Goal: Task Accomplishment & Management: Use online tool/utility

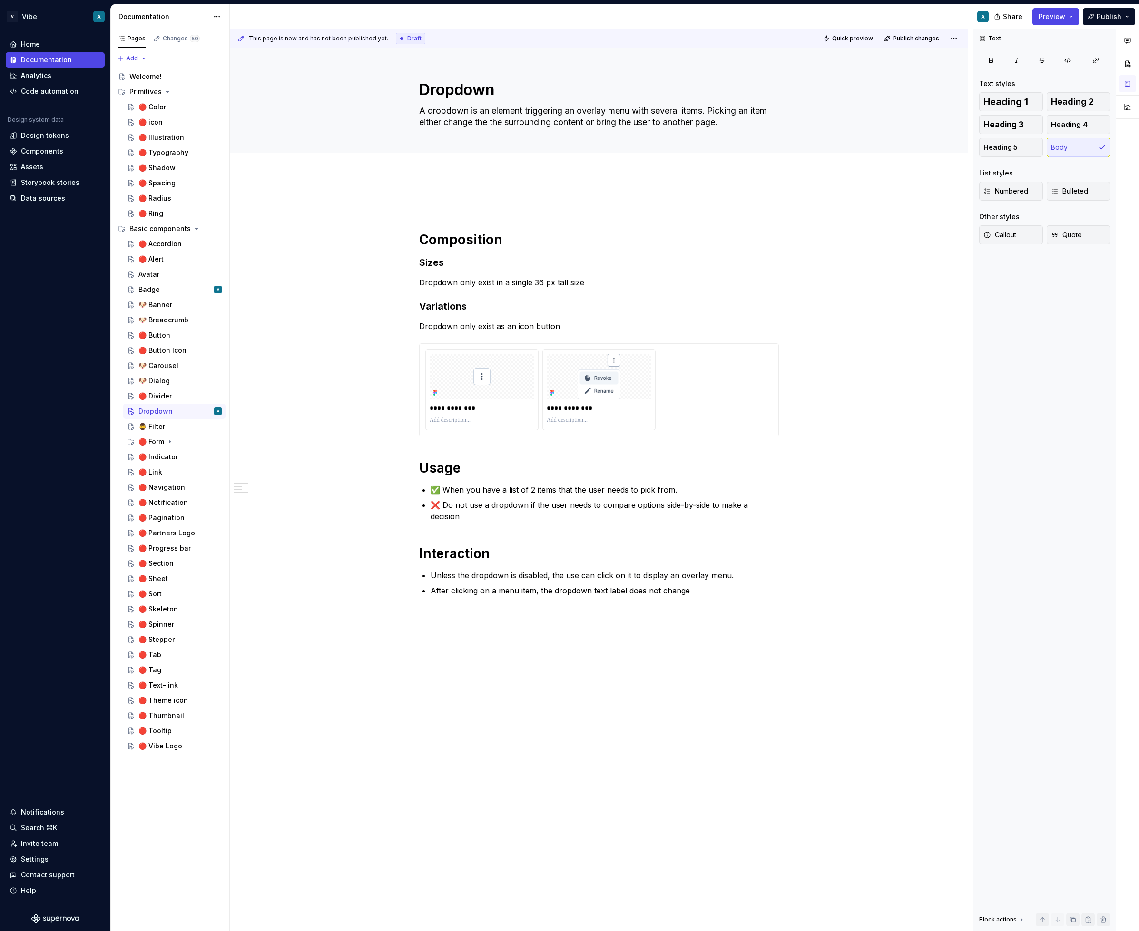
type textarea "*"
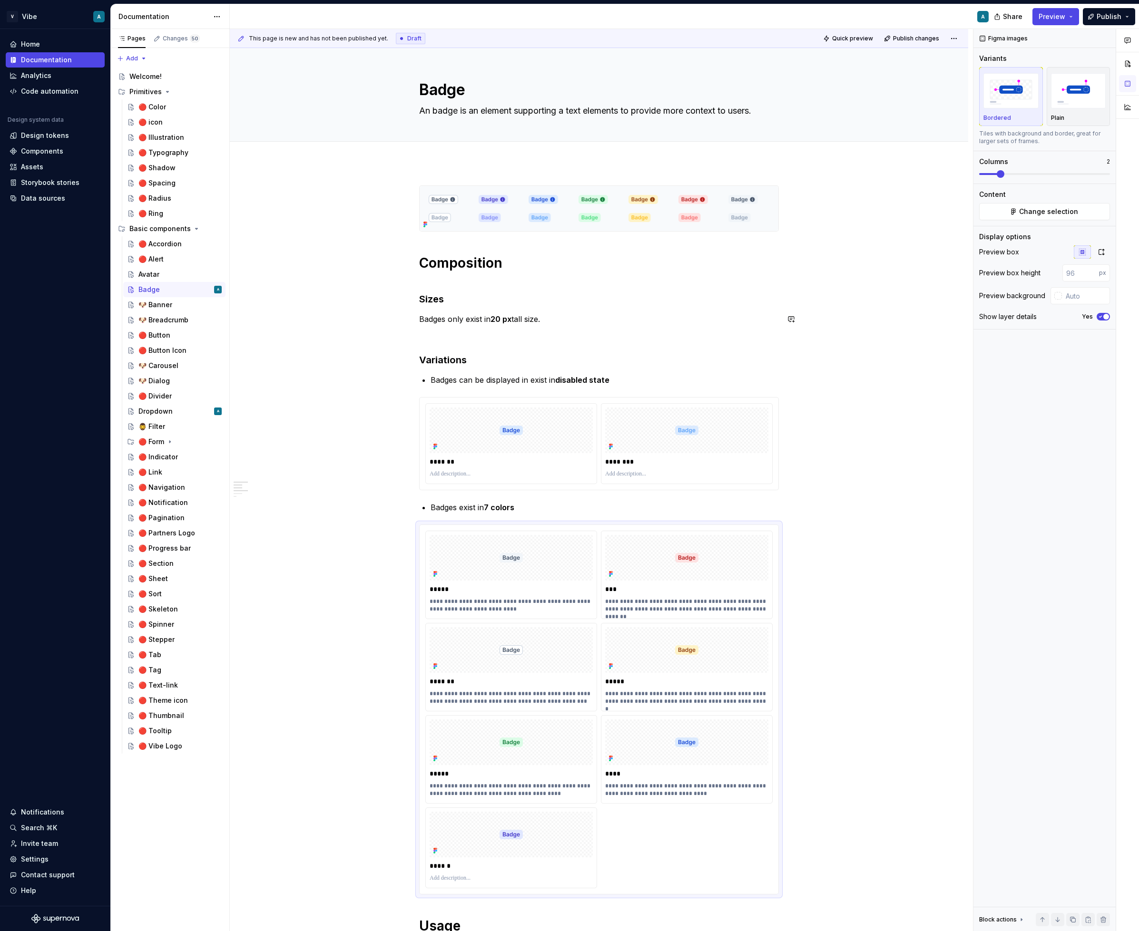
scroll to position [234, 0]
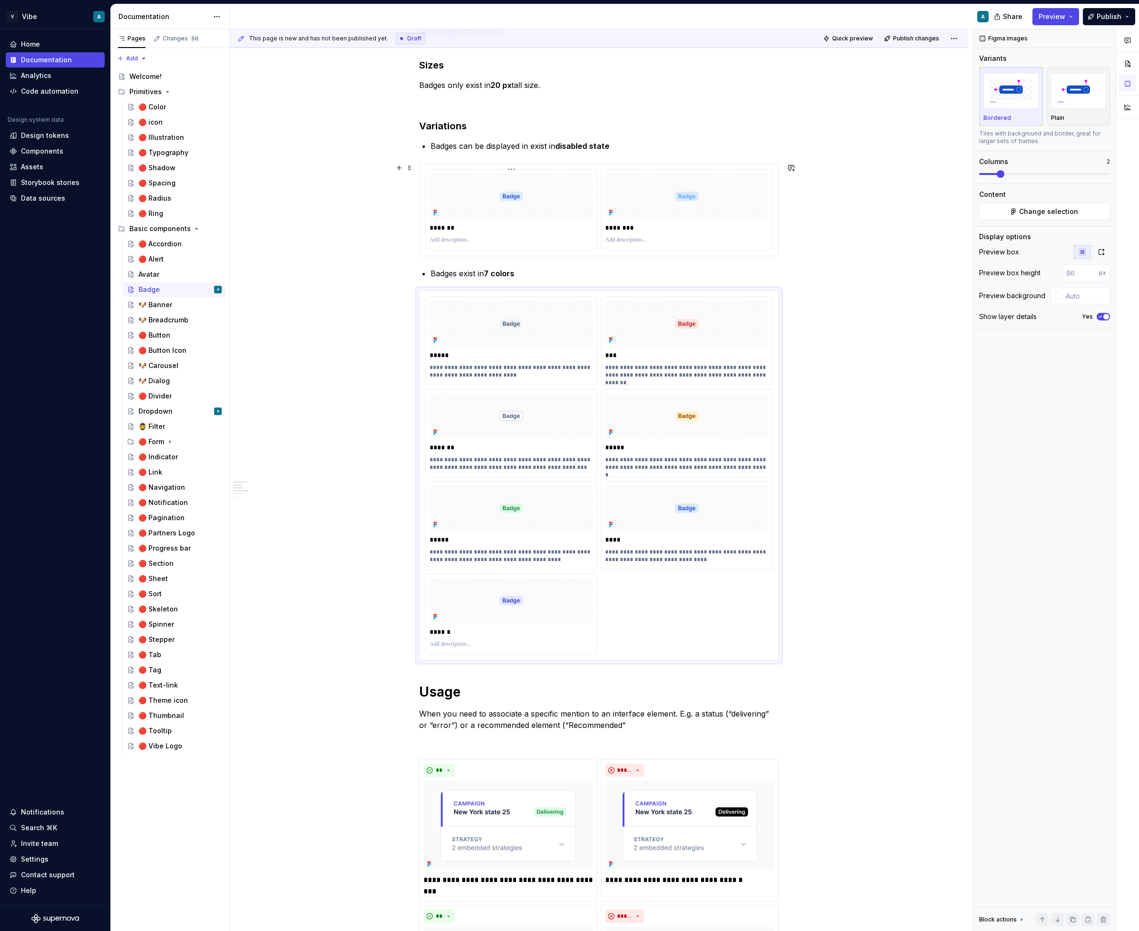
click at [544, 199] on div at bounding box center [510, 197] width 163 height 46
click at [1061, 211] on span "Change selection" at bounding box center [1048, 212] width 59 height 10
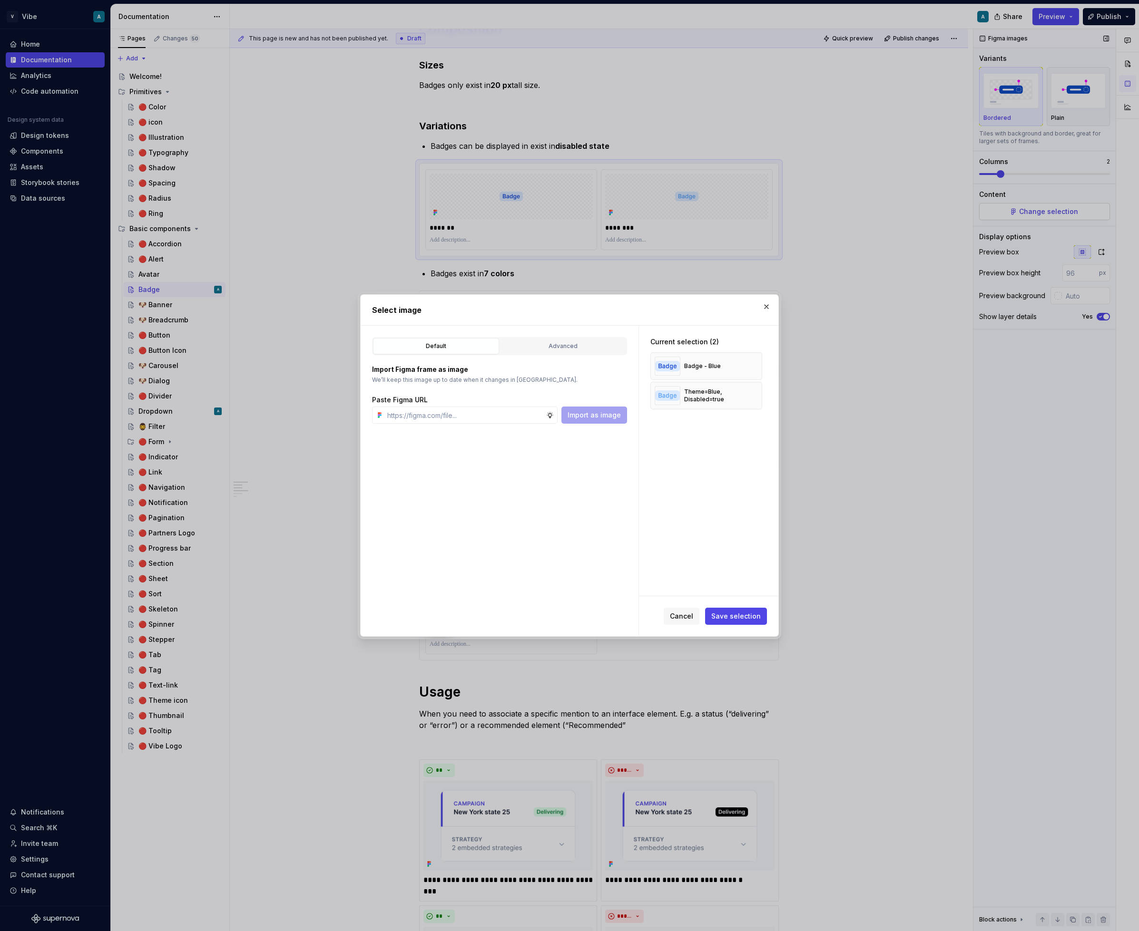
type textarea "*"
click at [552, 351] on button "Advanced" at bounding box center [563, 346] width 126 height 16
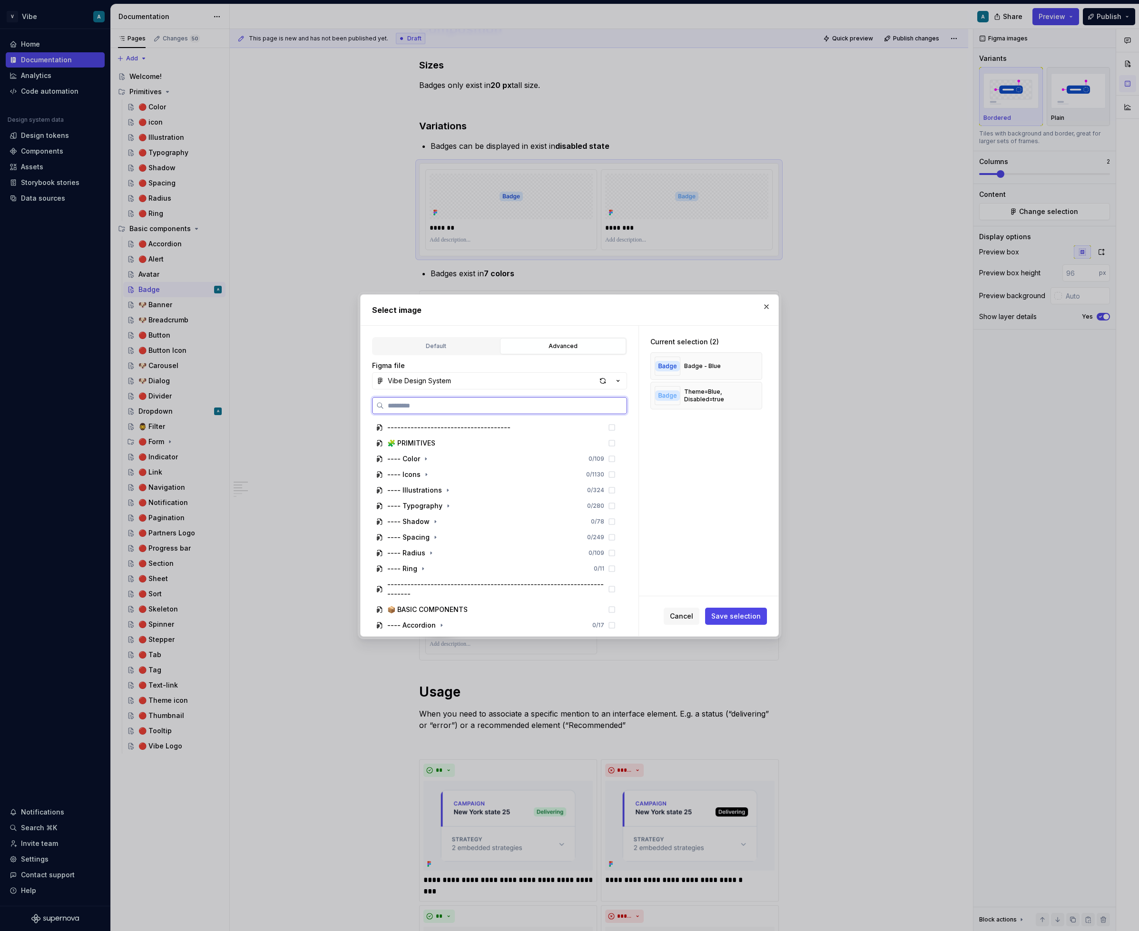
click at [429, 404] on input "search" at bounding box center [505, 406] width 243 height 10
type input "*****"
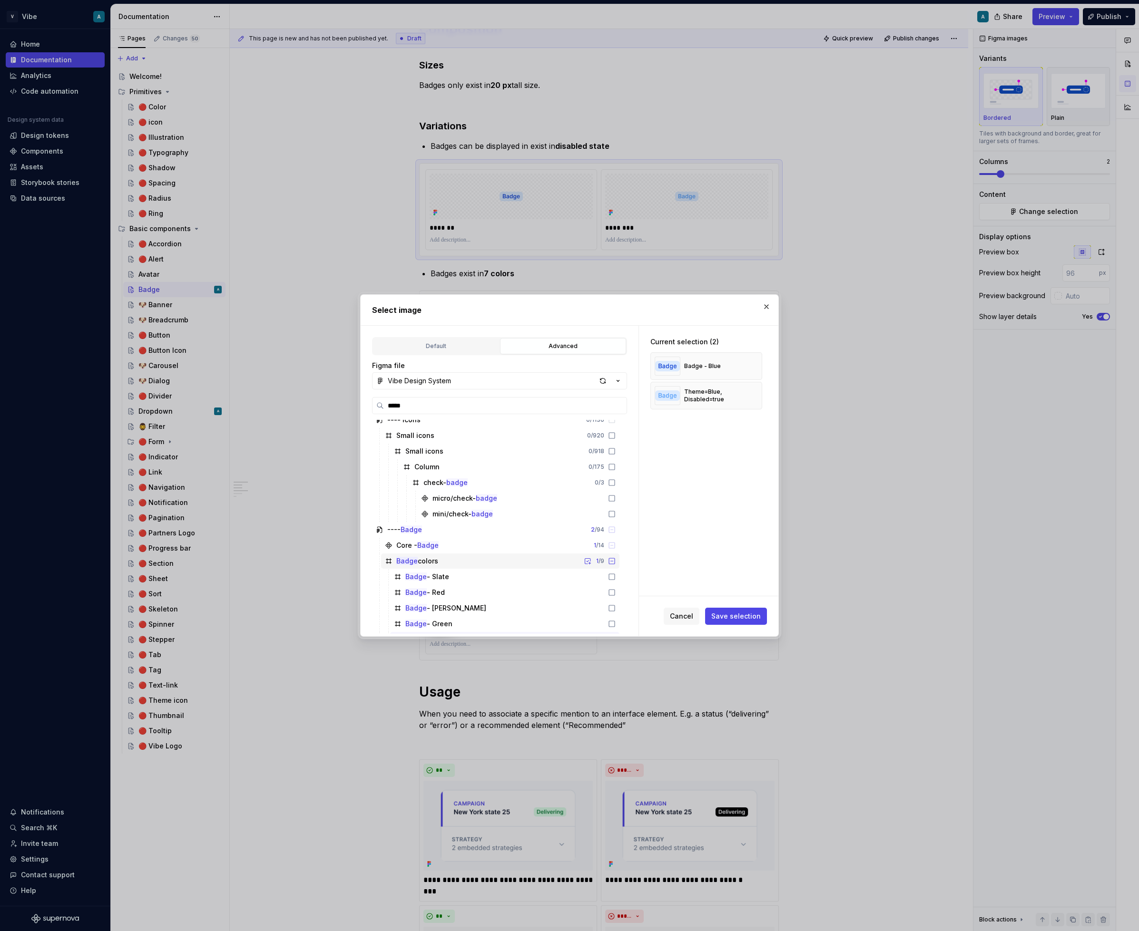
scroll to position [9, 0]
click at [615, 576] on div at bounding box center [609, 576] width 11 height 8
click at [756, 361] on button "button" at bounding box center [750, 366] width 13 height 13
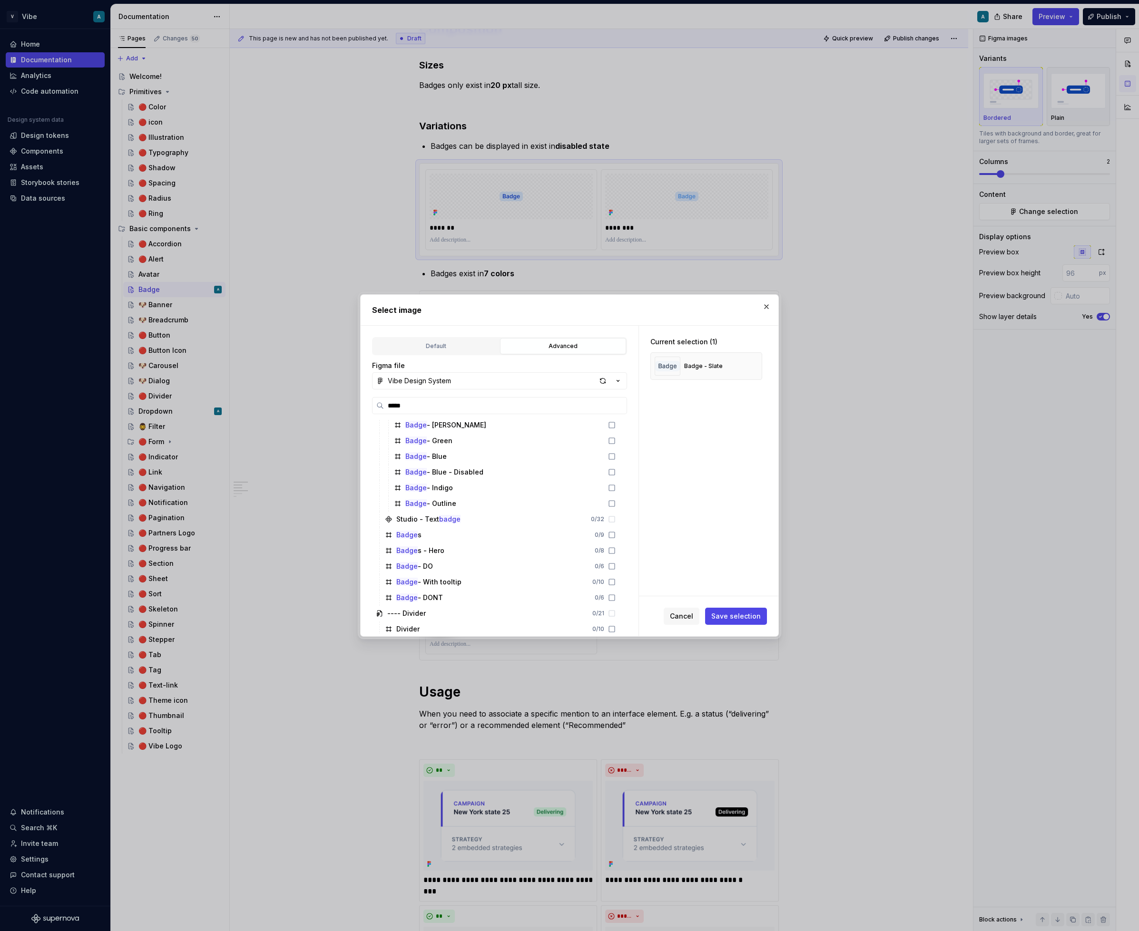
scroll to position [180, 0]
click at [589, 529] on button "button" at bounding box center [581, 529] width 13 height 13
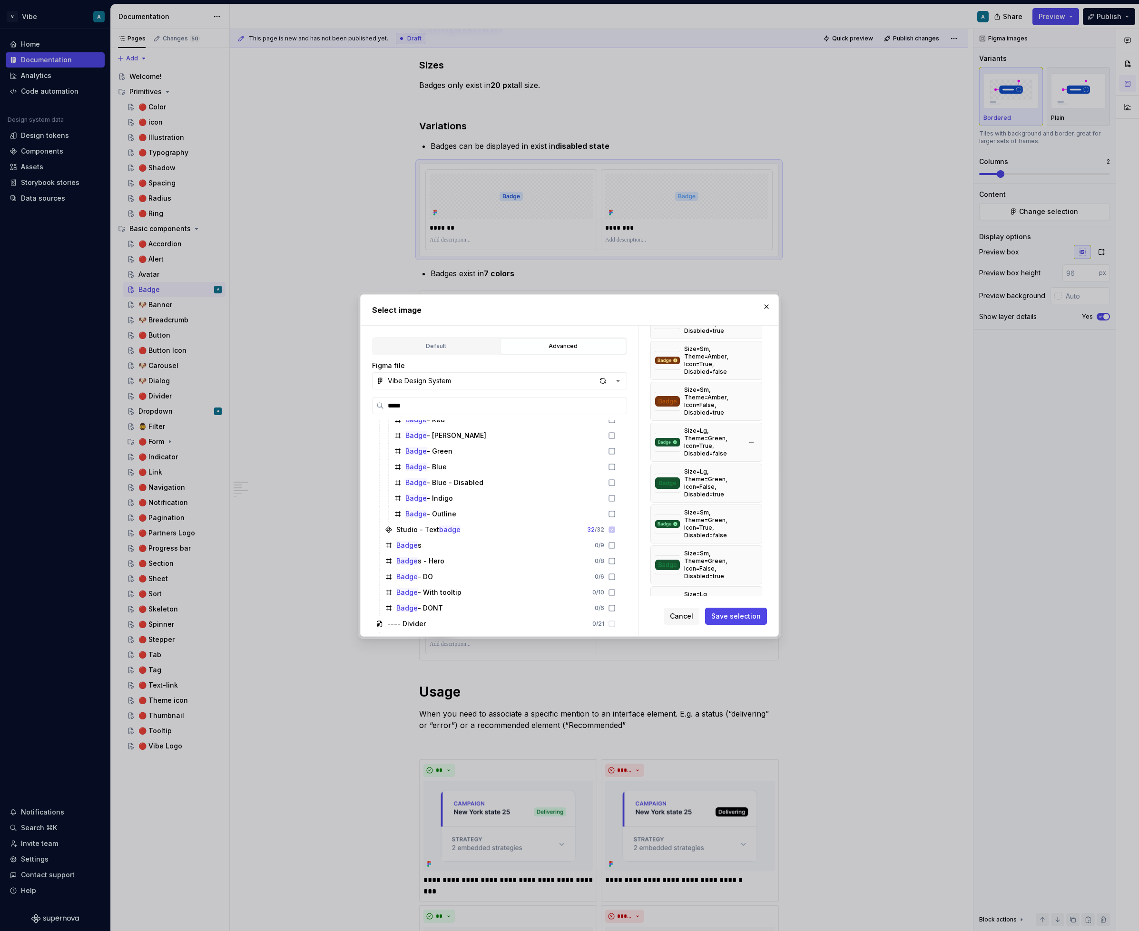
scroll to position [0, 0]
click at [757, 400] on button "button" at bounding box center [750, 401] width 13 height 13
click at [752, 399] on button "button" at bounding box center [750, 401] width 13 height 13
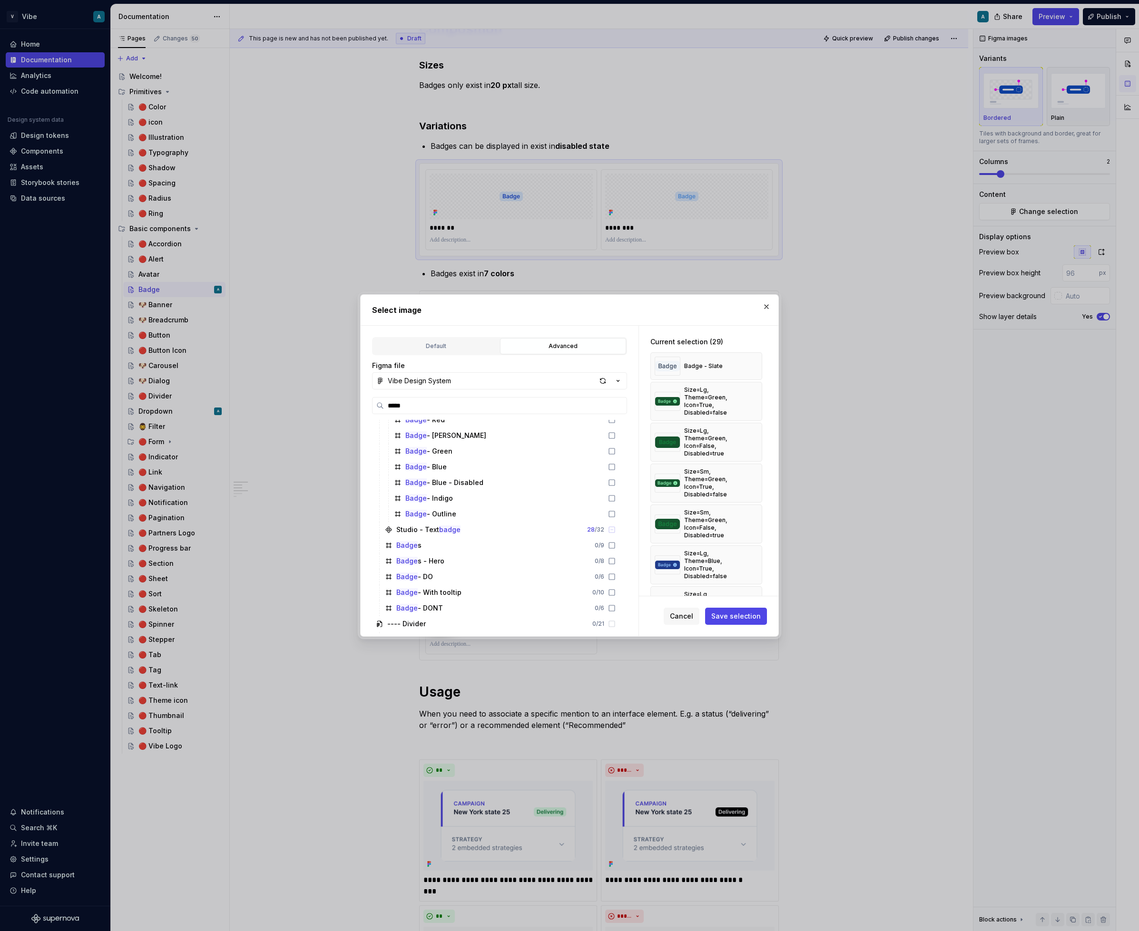
click at [752, 399] on button "button" at bounding box center [750, 401] width 13 height 13
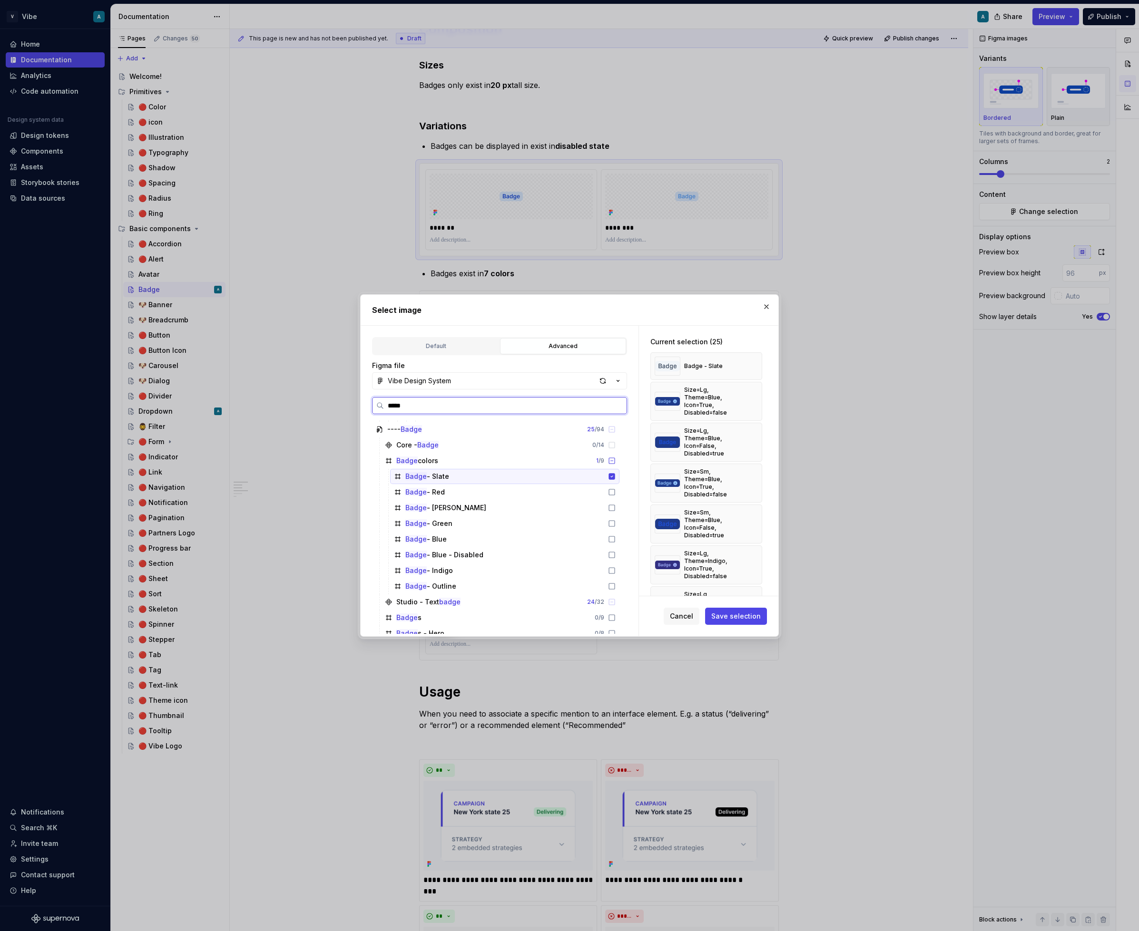
click at [615, 477] on icon at bounding box center [612, 476] width 6 height 6
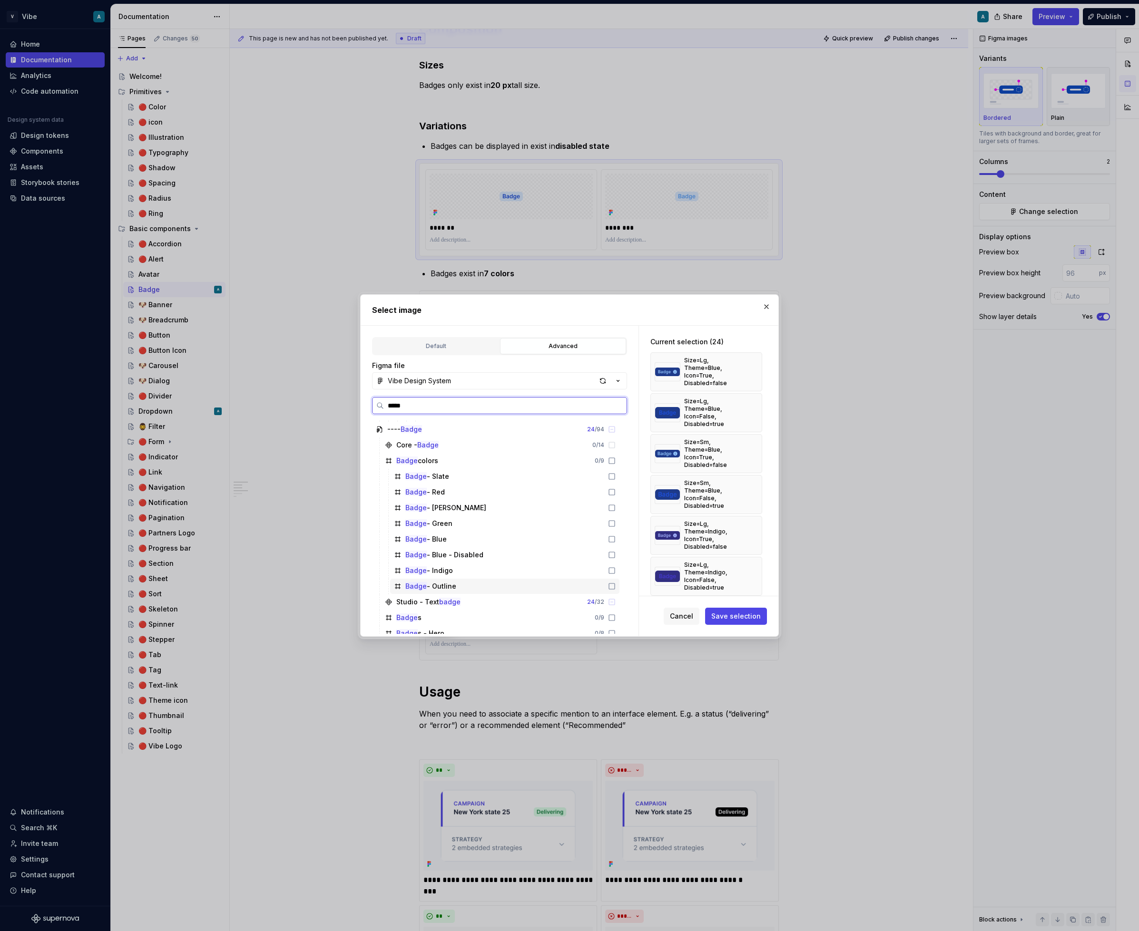
click at [615, 585] on icon at bounding box center [612, 587] width 8 height 8
click at [751, 370] on button "button" at bounding box center [750, 371] width 13 height 13
click at [751, 406] on button "button" at bounding box center [750, 412] width 13 height 13
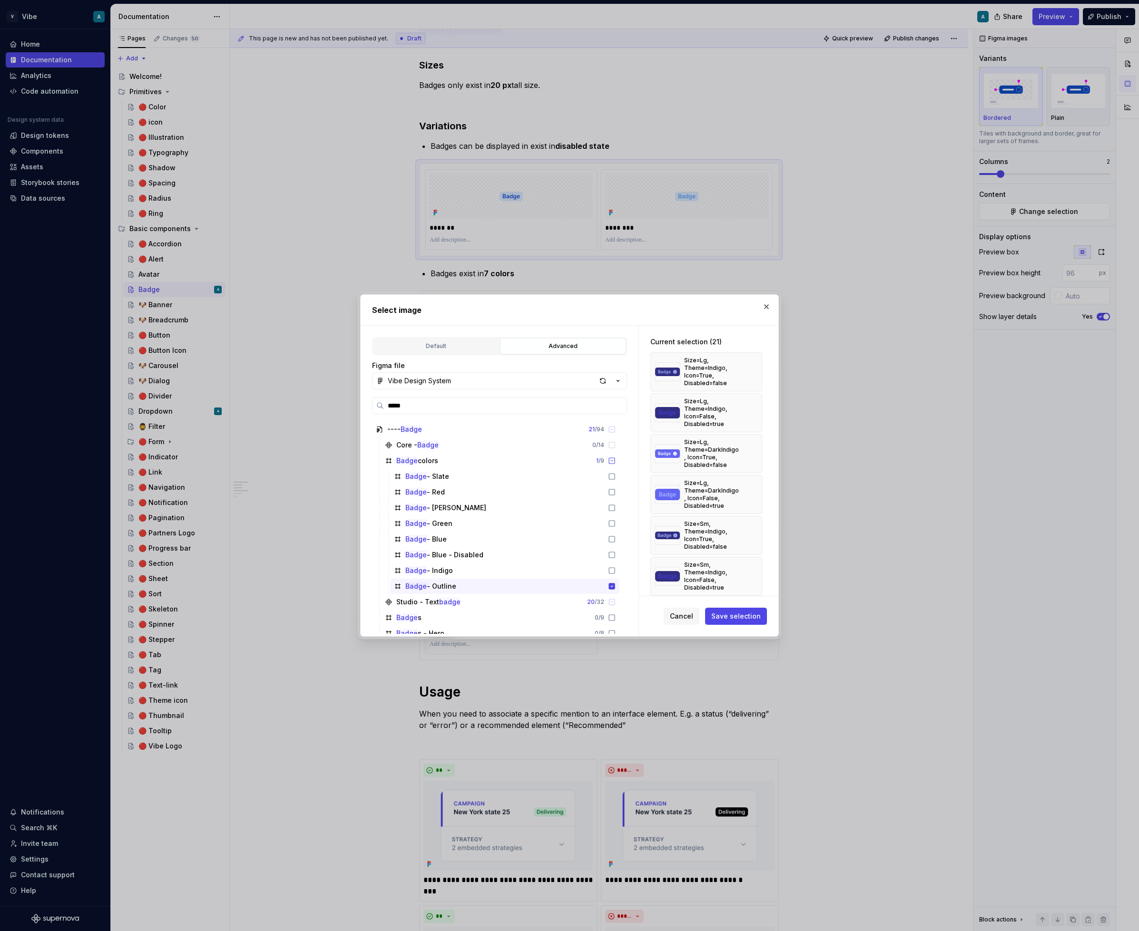
click at [751, 370] on button "button" at bounding box center [750, 371] width 13 height 13
click at [751, 406] on button "button" at bounding box center [750, 412] width 13 height 13
click at [751, 370] on button "button" at bounding box center [750, 371] width 13 height 13
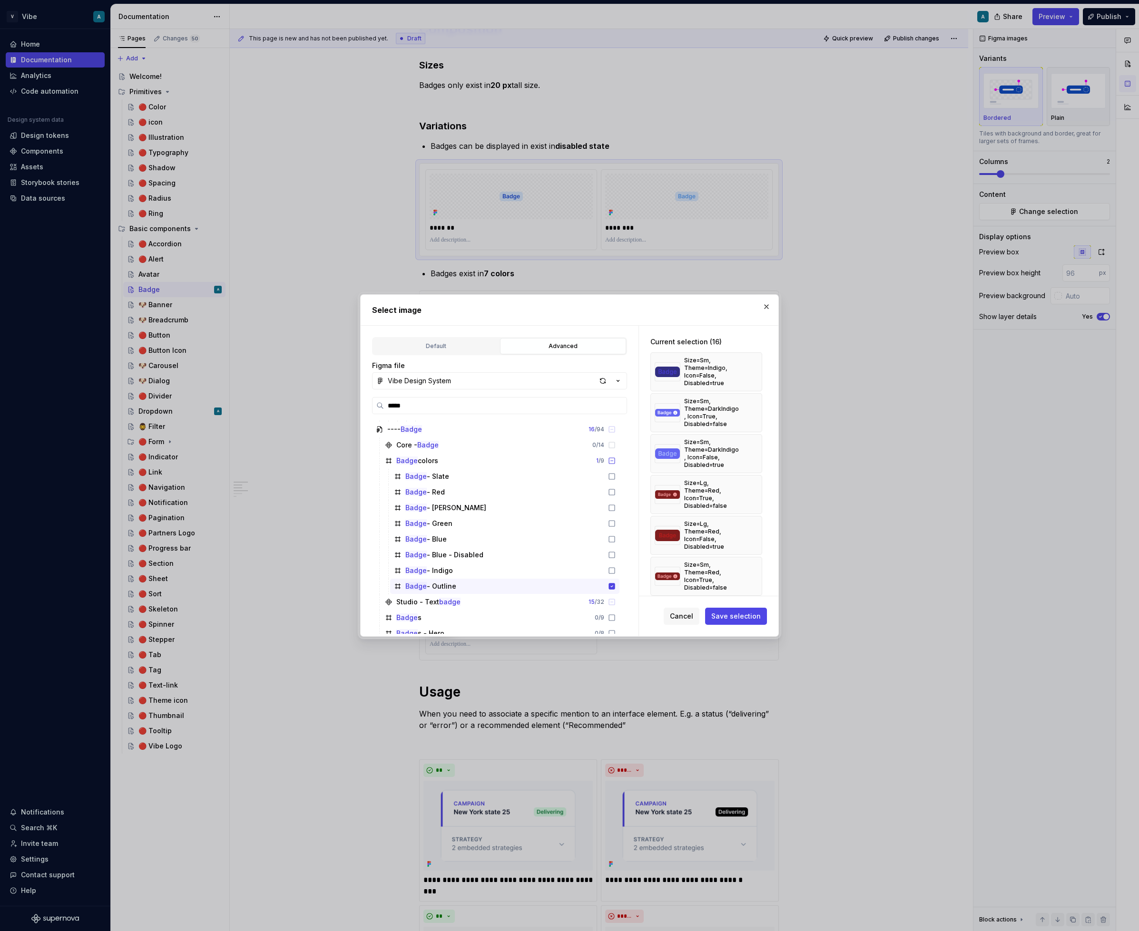
click at [751, 370] on button "button" at bounding box center [750, 371] width 13 height 13
click at [751, 406] on button "button" at bounding box center [750, 412] width 13 height 13
click at [751, 370] on button "button" at bounding box center [750, 371] width 13 height 13
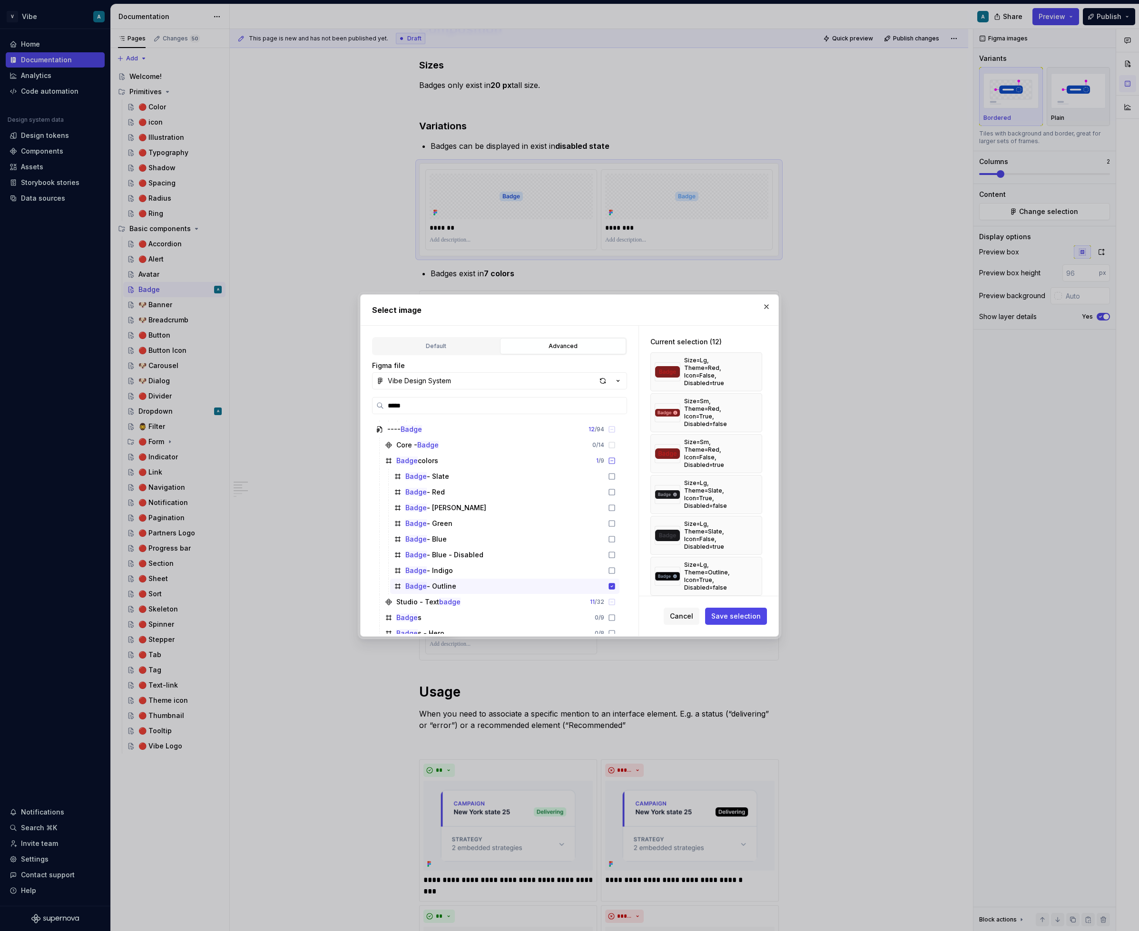
click at [751, 406] on button "button" at bounding box center [750, 412] width 13 height 13
click at [752, 370] on button "button" at bounding box center [750, 371] width 13 height 13
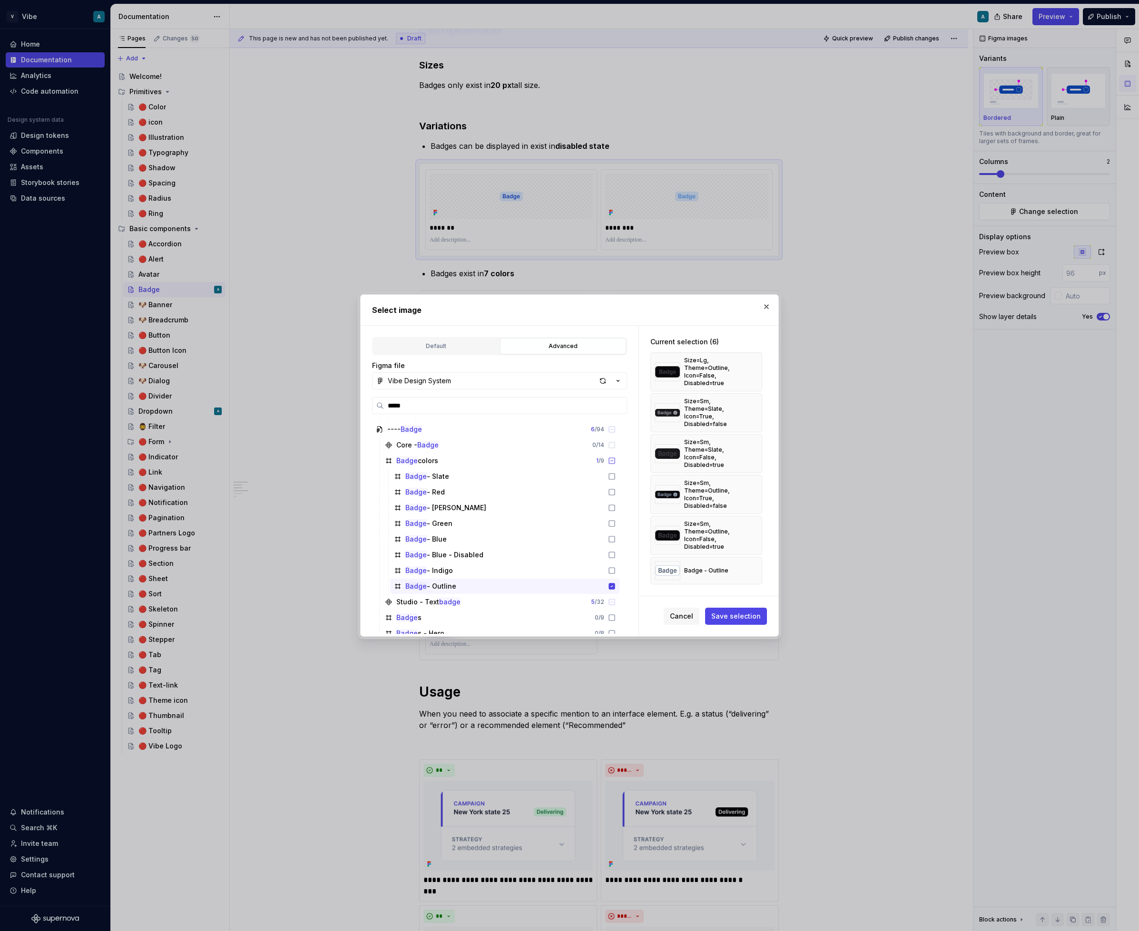
click at [752, 370] on button "button" at bounding box center [750, 371] width 13 height 13
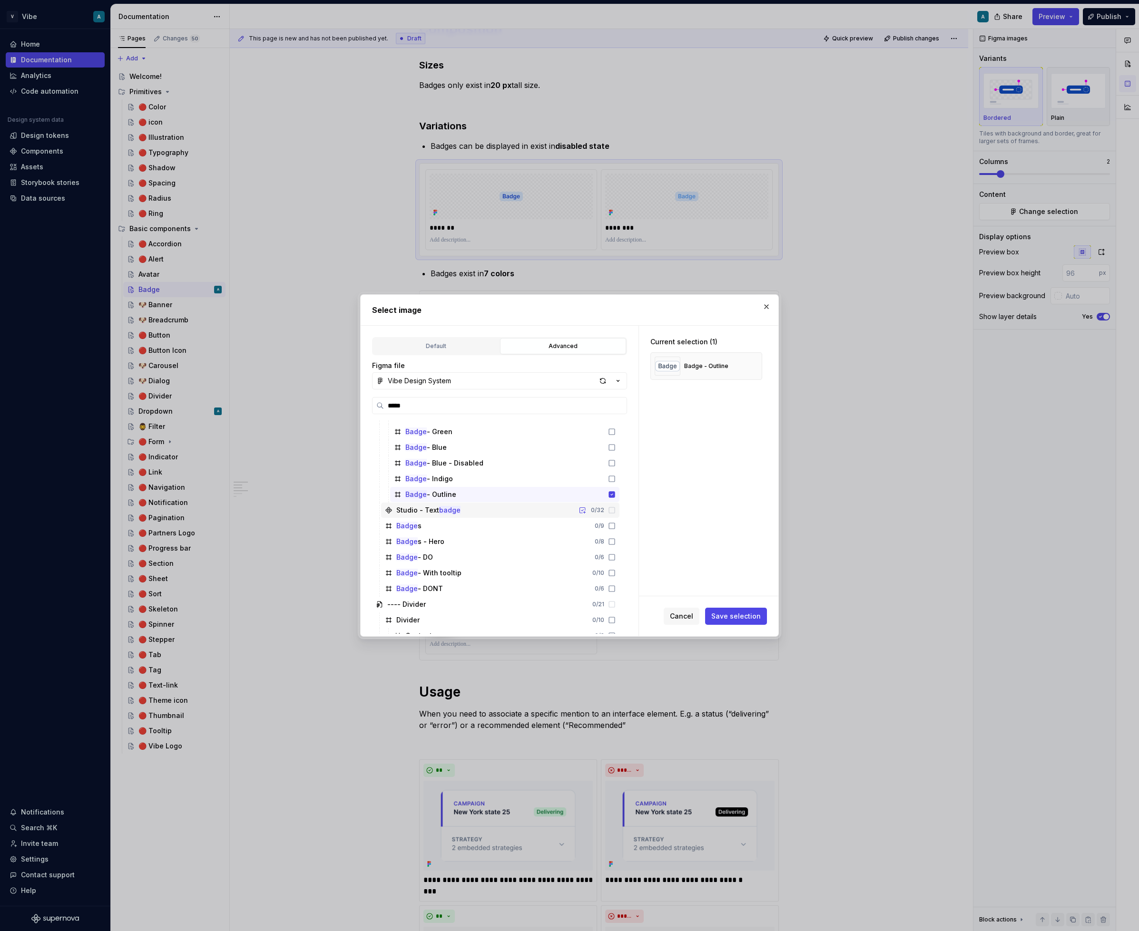
scroll to position [201, 0]
click at [734, 618] on span "Save selection" at bounding box center [735, 617] width 49 height 10
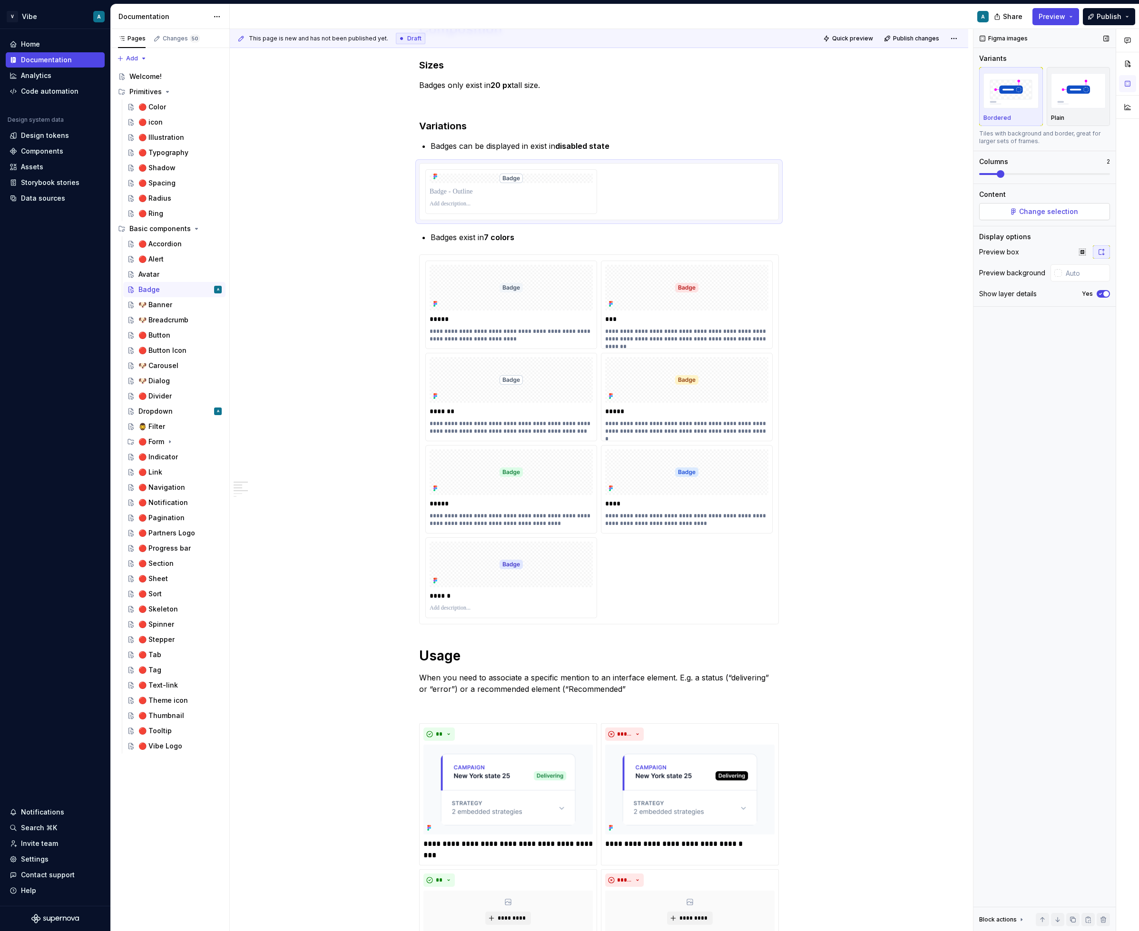
click at [1032, 216] on span "Change selection" at bounding box center [1048, 212] width 59 height 10
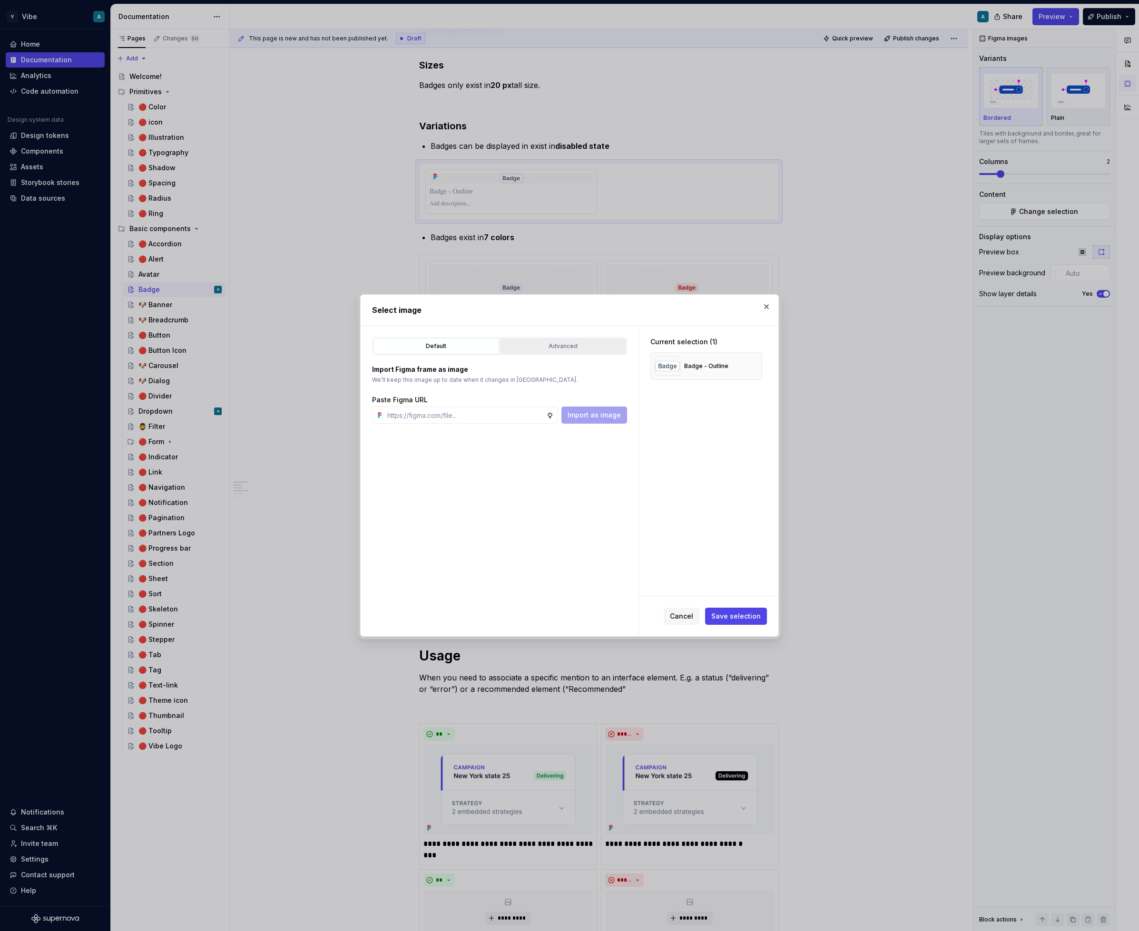
click at [546, 349] on div "Advanced" at bounding box center [562, 346] width 119 height 10
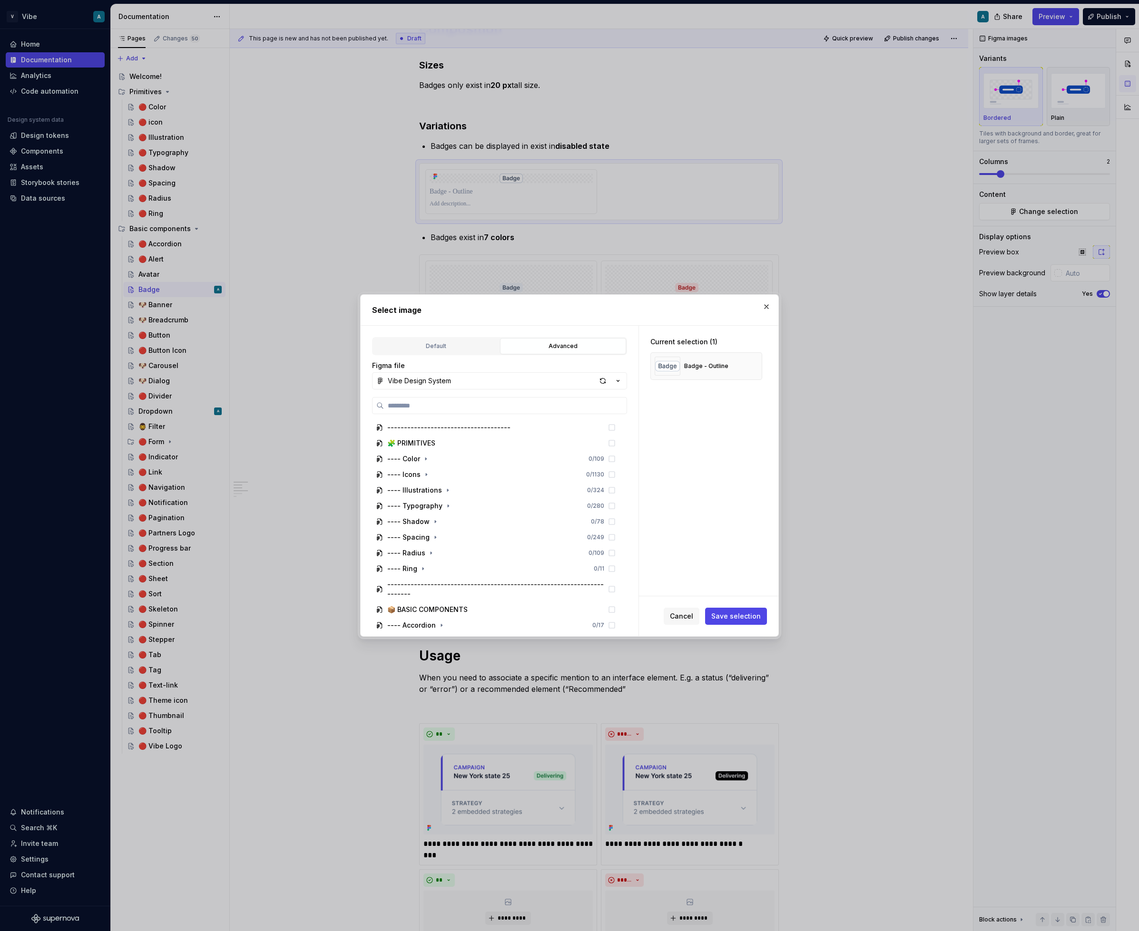
type textarea "*"
click at [450, 404] on input "search" at bounding box center [505, 406] width 243 height 10
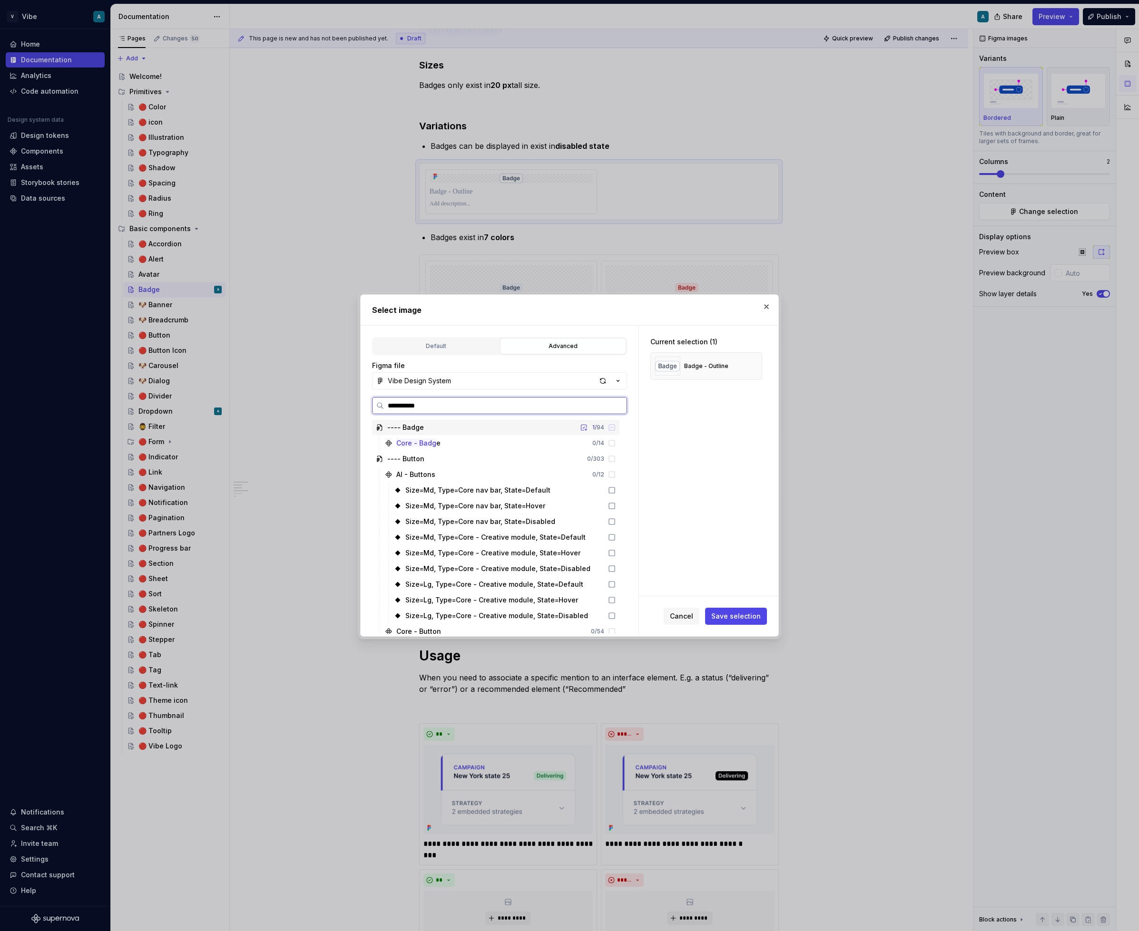
type input "**********"
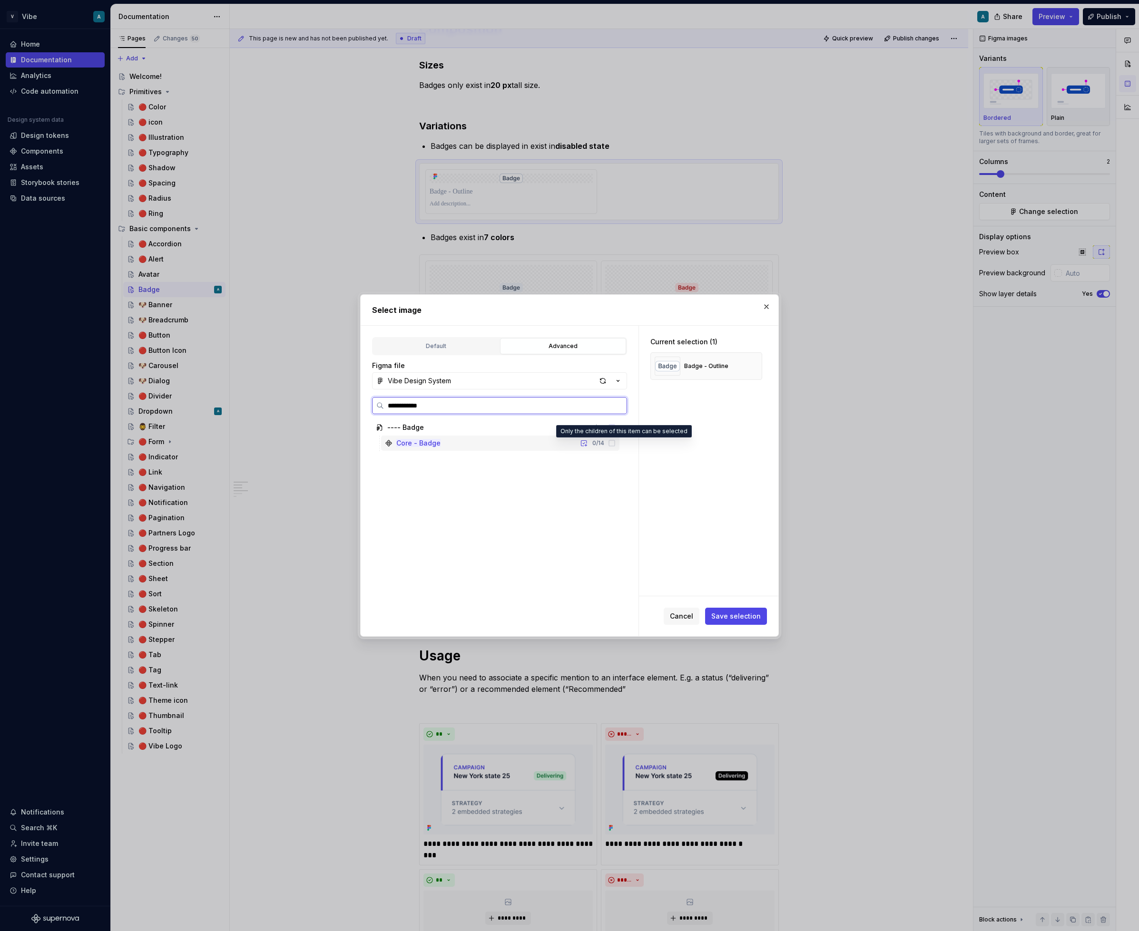
click at [615, 446] on icon at bounding box center [612, 443] width 8 height 8
click at [615, 445] on icon at bounding box center [612, 443] width 8 height 8
click at [590, 446] on button "button" at bounding box center [583, 443] width 13 height 13
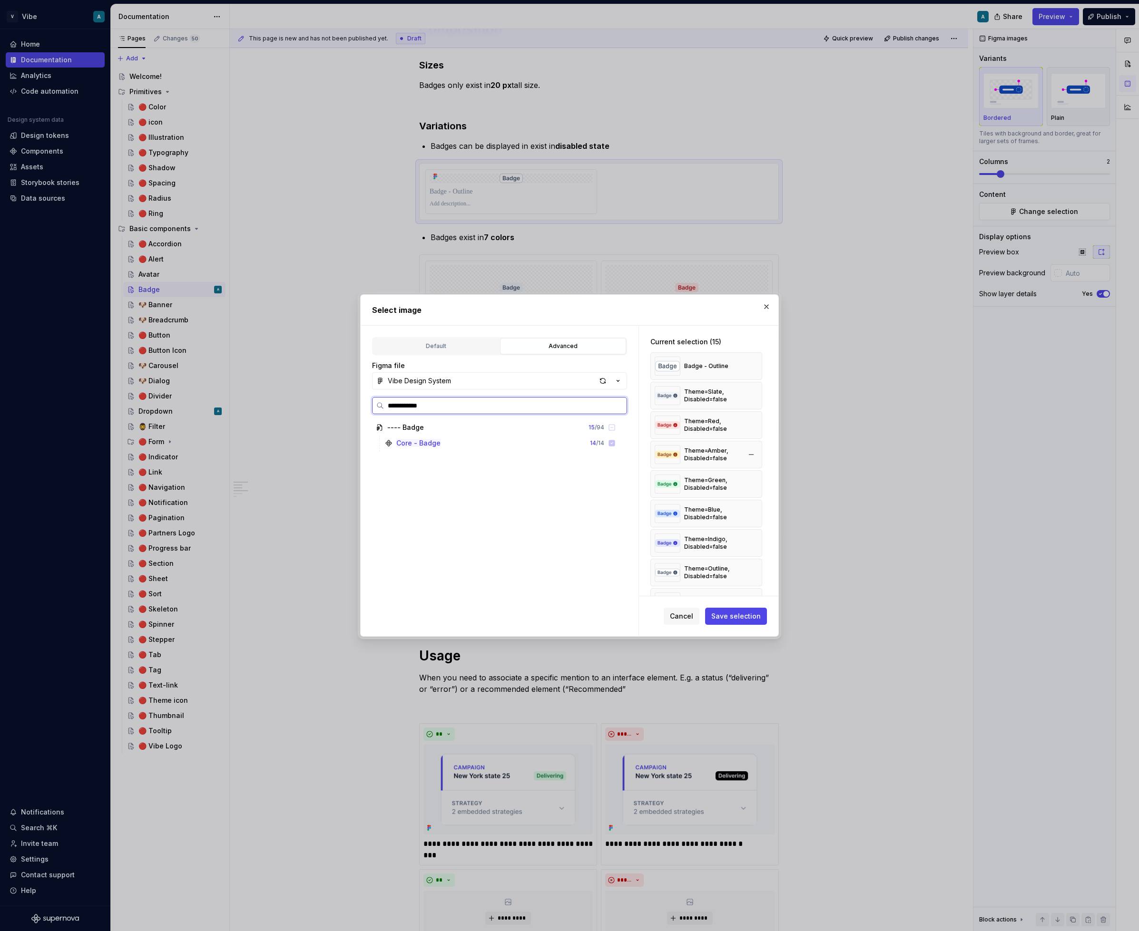
type textarea "*"
click at [756, 395] on button "button" at bounding box center [750, 395] width 13 height 13
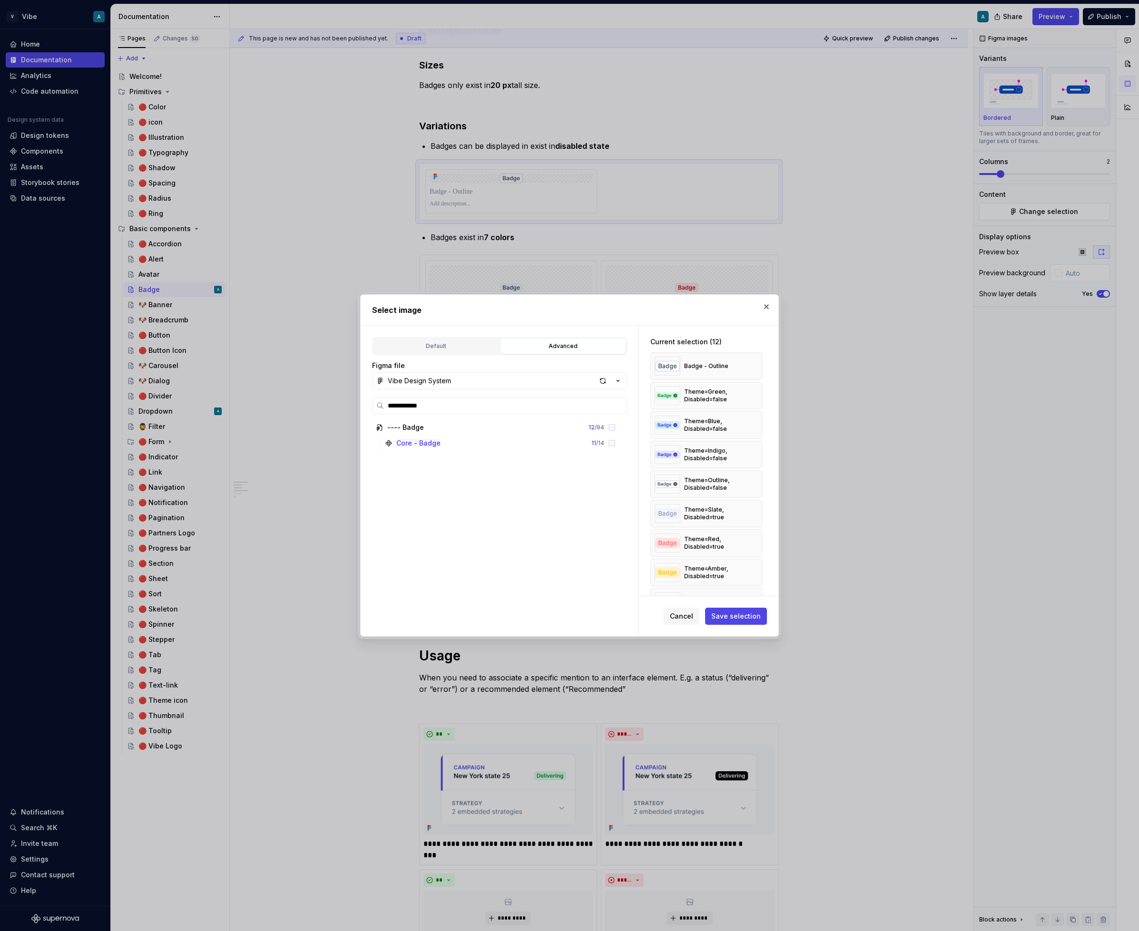
click at [756, 418] on button "button" at bounding box center [750, 424] width 13 height 13
click at [756, 395] on button "button" at bounding box center [750, 395] width 13 height 13
click at [754, 391] on button "button" at bounding box center [750, 395] width 13 height 13
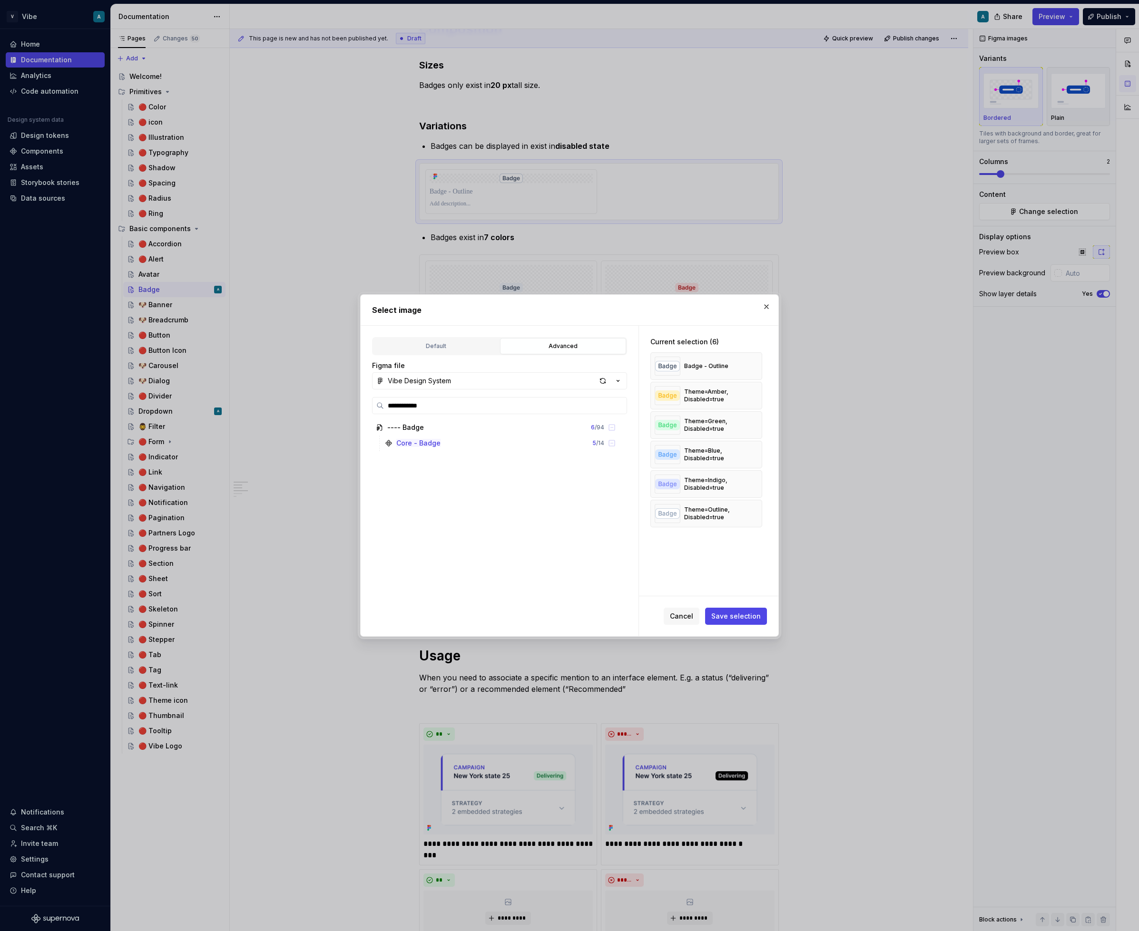
click at [754, 391] on button "button" at bounding box center [750, 395] width 13 height 13
click at [746, 621] on span "Save selection" at bounding box center [735, 617] width 49 height 10
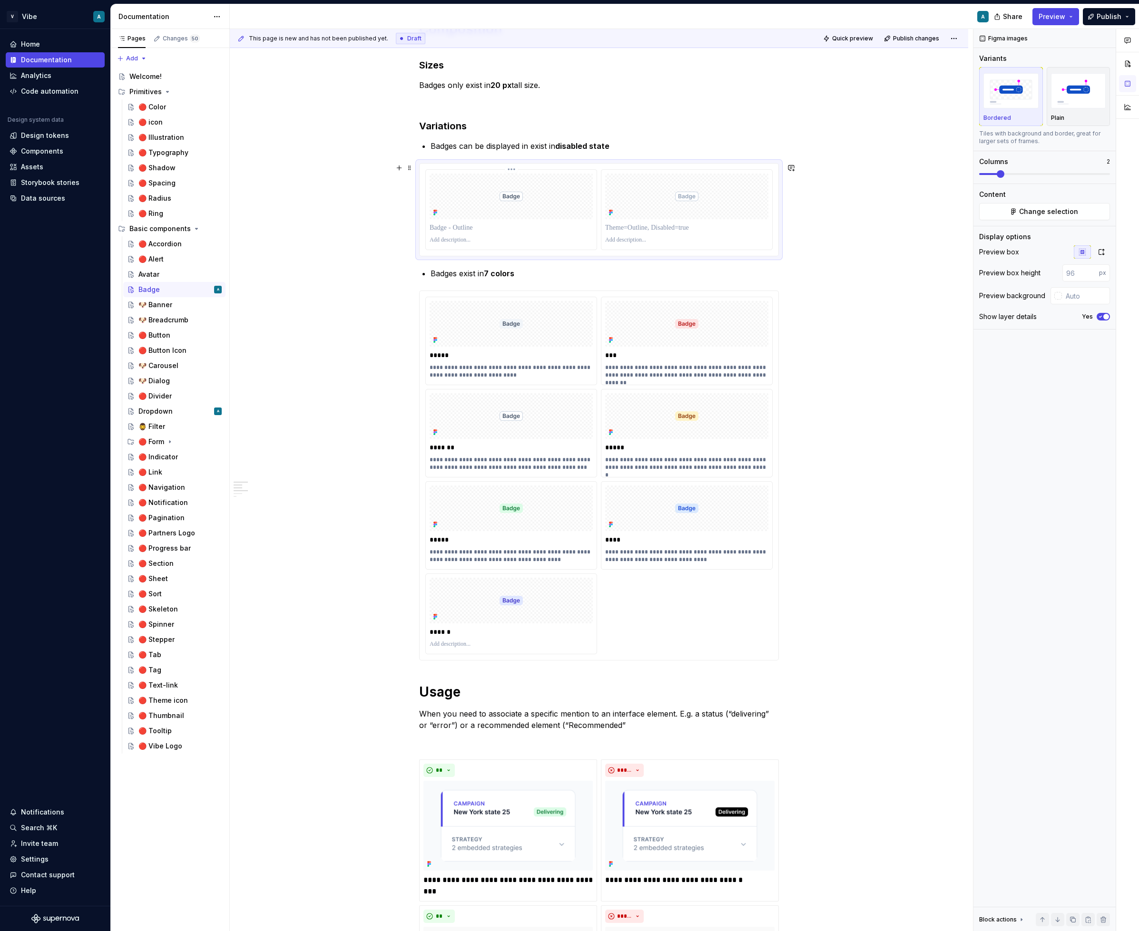
click at [461, 227] on p at bounding box center [510, 228] width 163 height 10
click at [464, 227] on p at bounding box center [510, 228] width 163 height 10
click at [635, 222] on div at bounding box center [686, 227] width 163 height 13
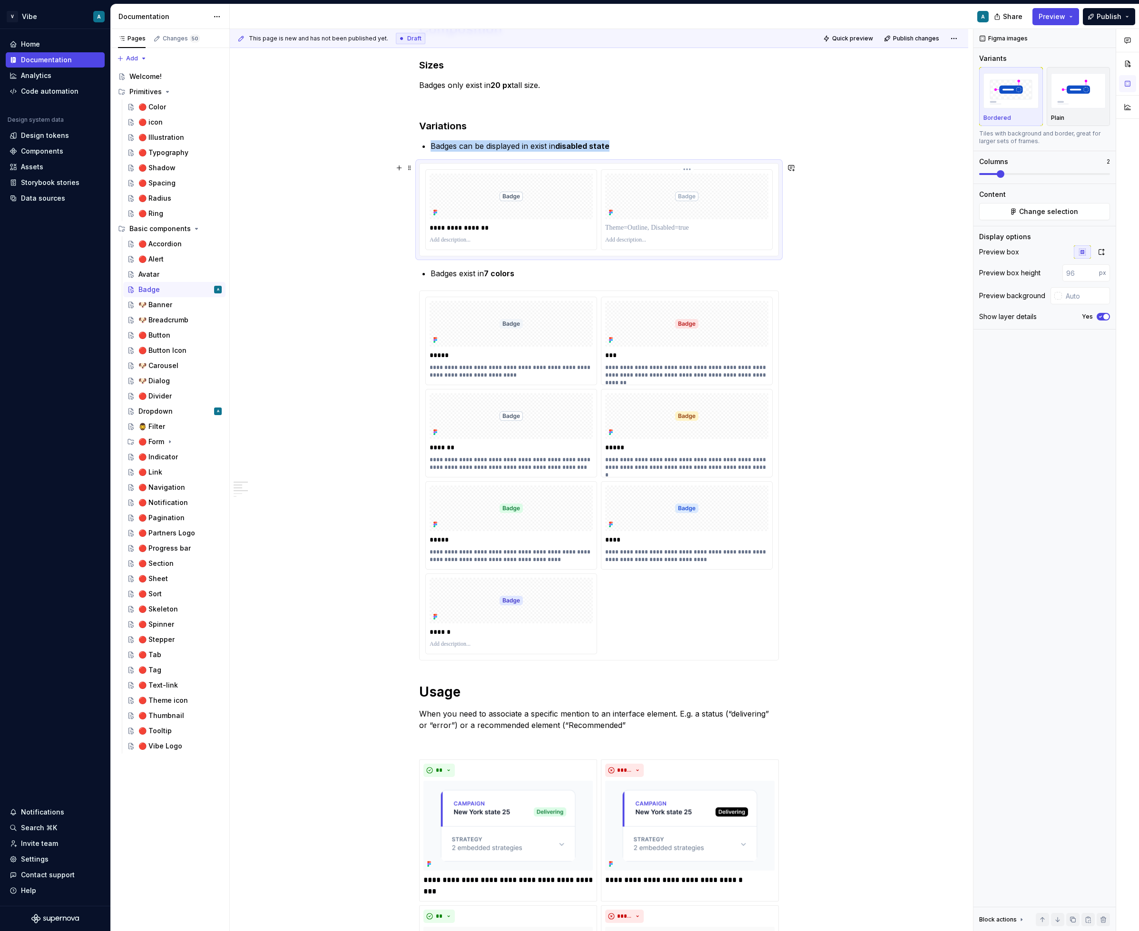
click at [635, 228] on p at bounding box center [686, 228] width 163 height 10
click at [910, 276] on div "**********" at bounding box center [599, 816] width 738 height 1775
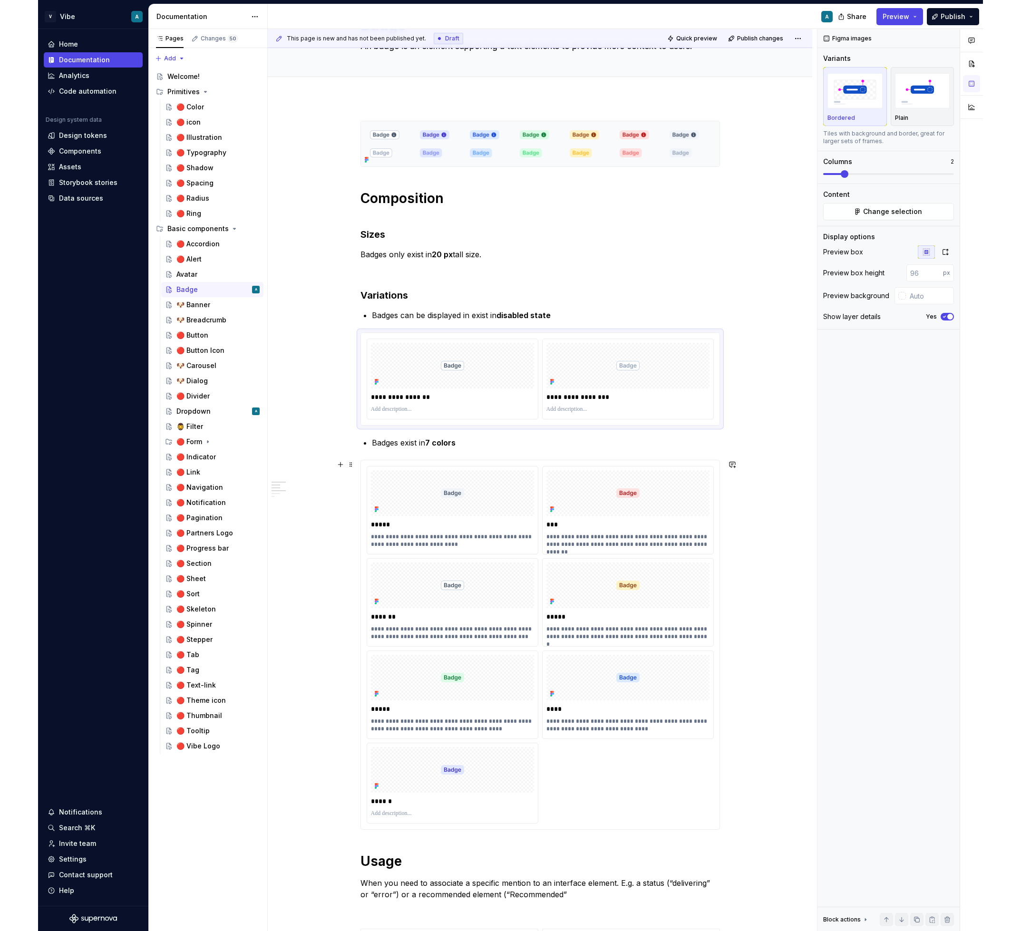
scroll to position [64, 0]
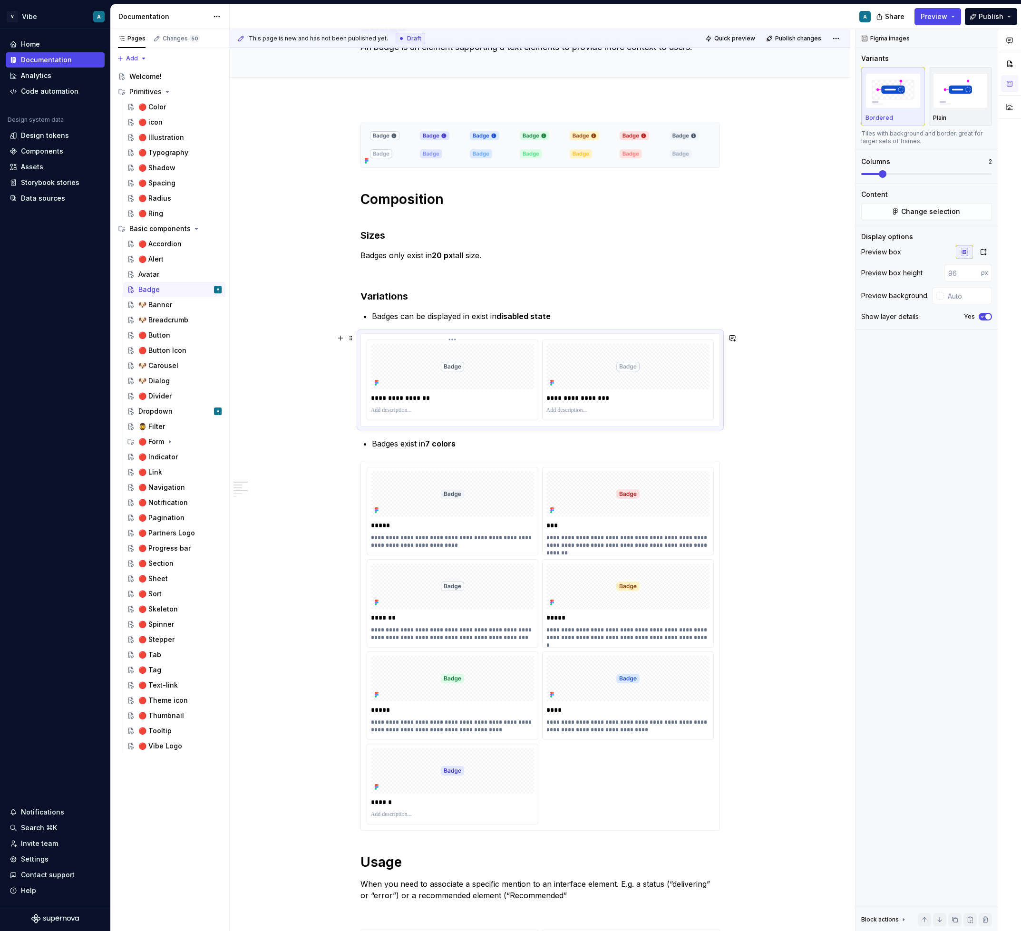
type textarea "*"
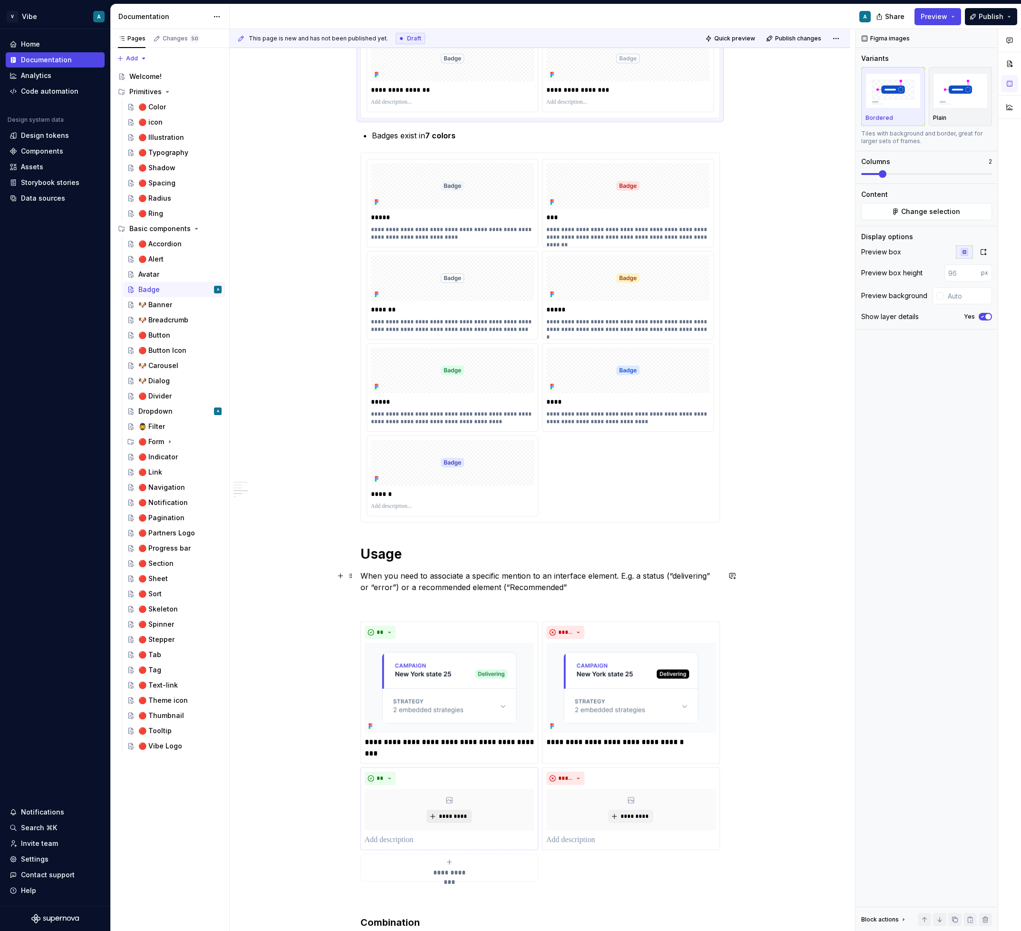
scroll to position [376, 0]
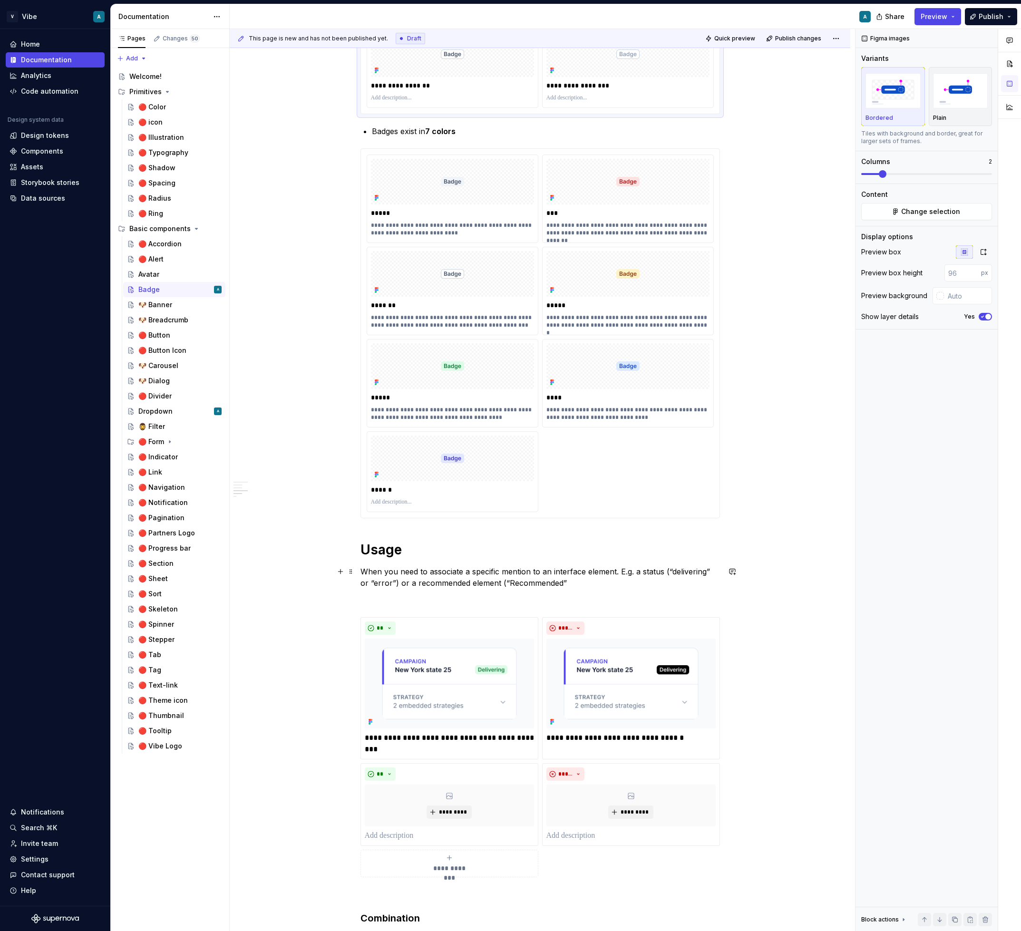
click at [579, 593] on div "**********" at bounding box center [540, 539] width 360 height 1461
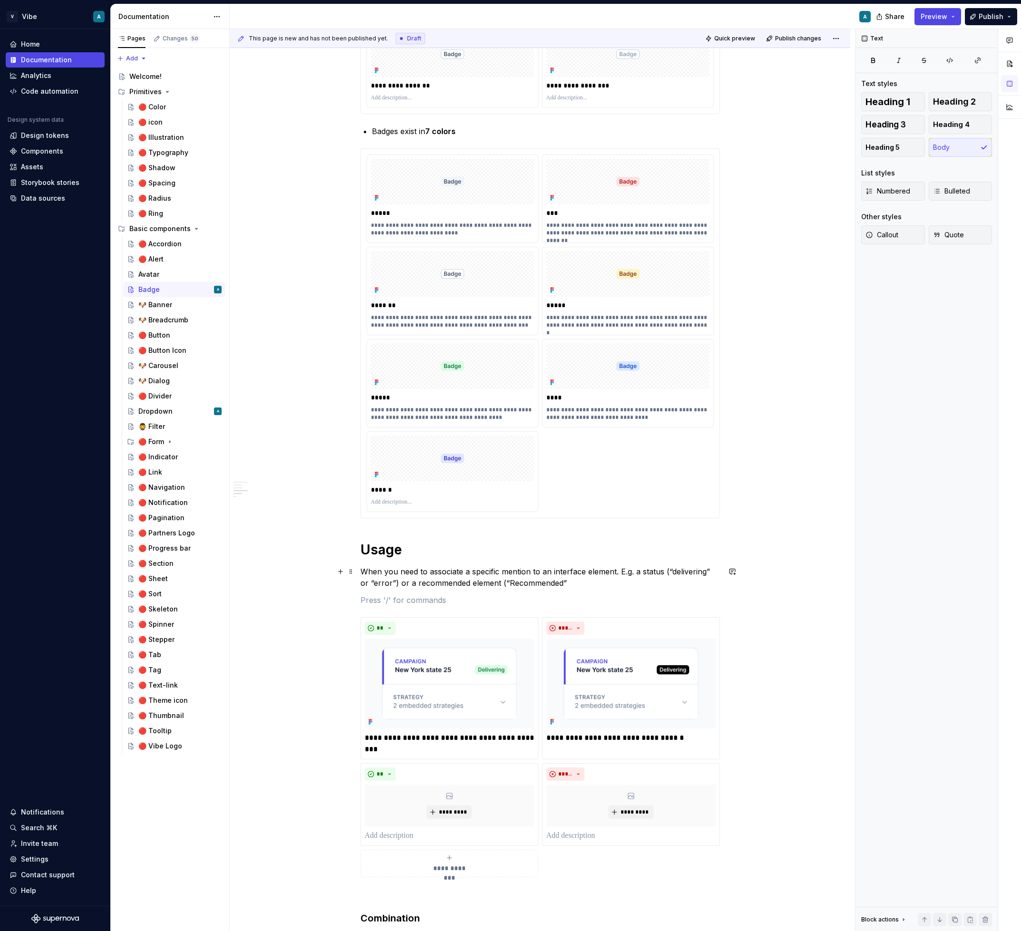
click at [571, 584] on p "When you need to associate a specific mention to an interface element. E.g. a s…" at bounding box center [540, 577] width 360 height 23
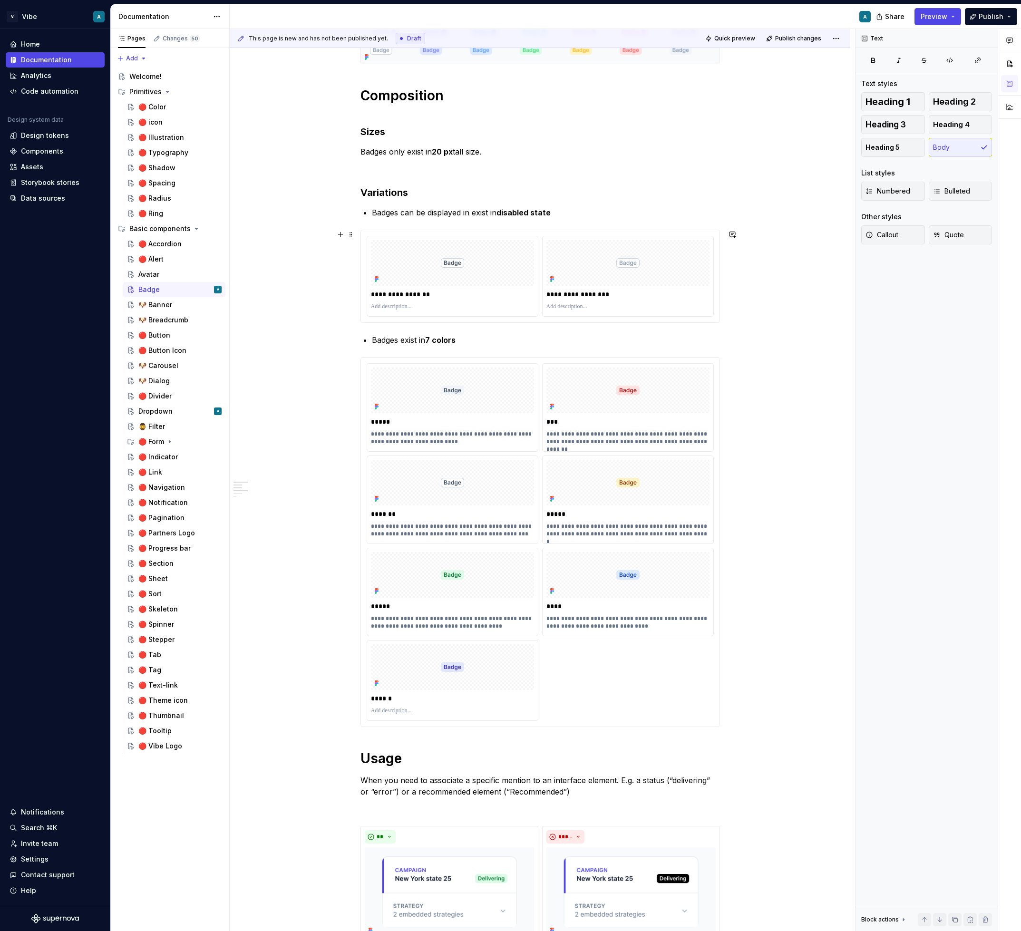
scroll to position [169, 0]
type textarea "*"
